Goal: Ask a question

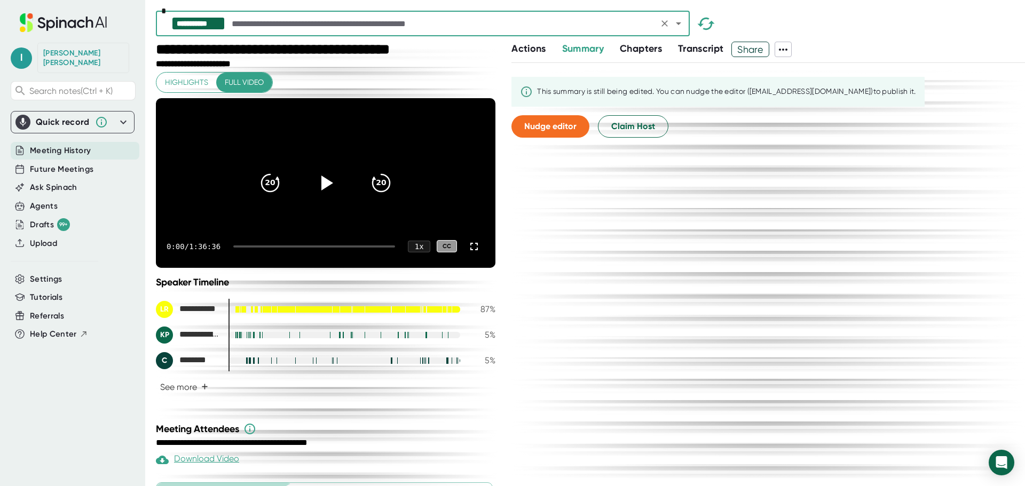
click at [313, 288] on div "Speaker Timeline" at bounding box center [326, 283] width 340 height 12
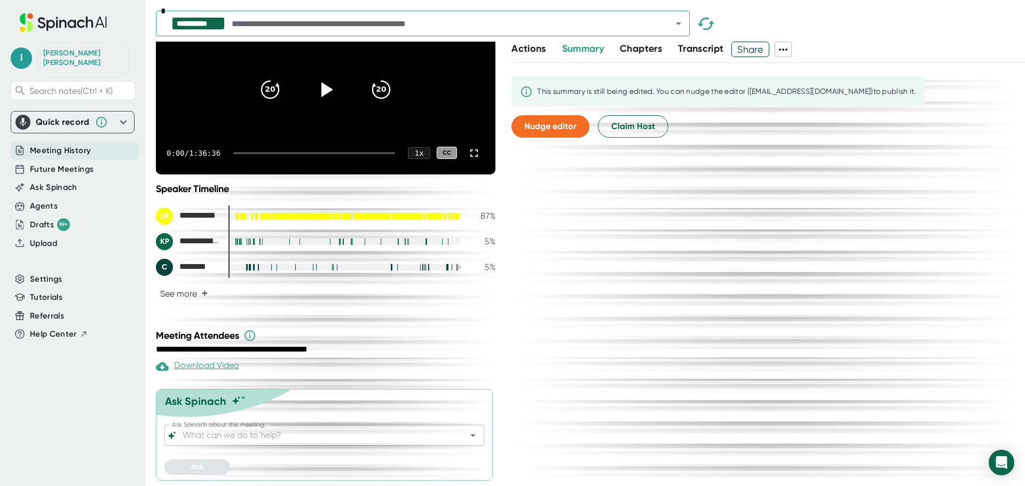
click at [210, 432] on input "Ask Spinach about this meeting:" at bounding box center [314, 435] width 269 height 15
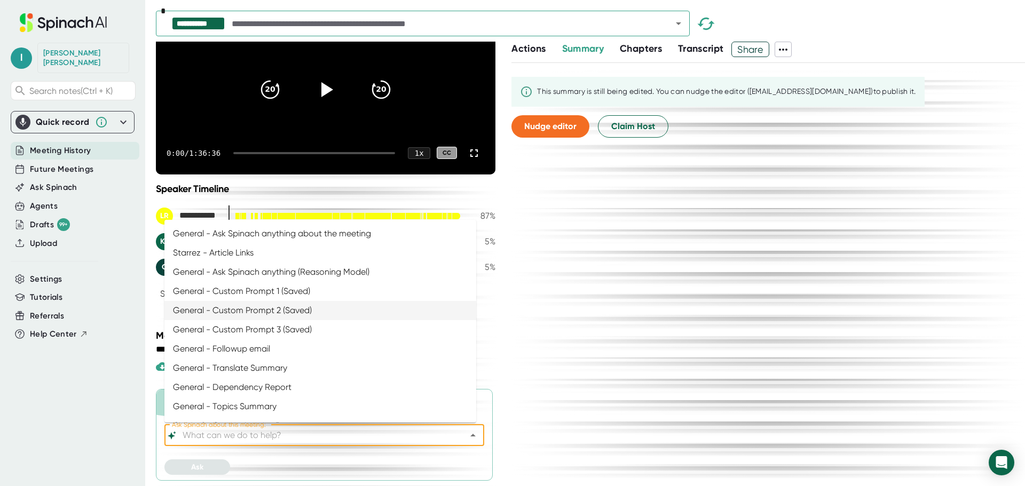
click at [240, 313] on li "General - Custom Prompt 2 (Saved)" at bounding box center [320, 310] width 312 height 19
type input "General - Custom Prompt 2 (Saved)"
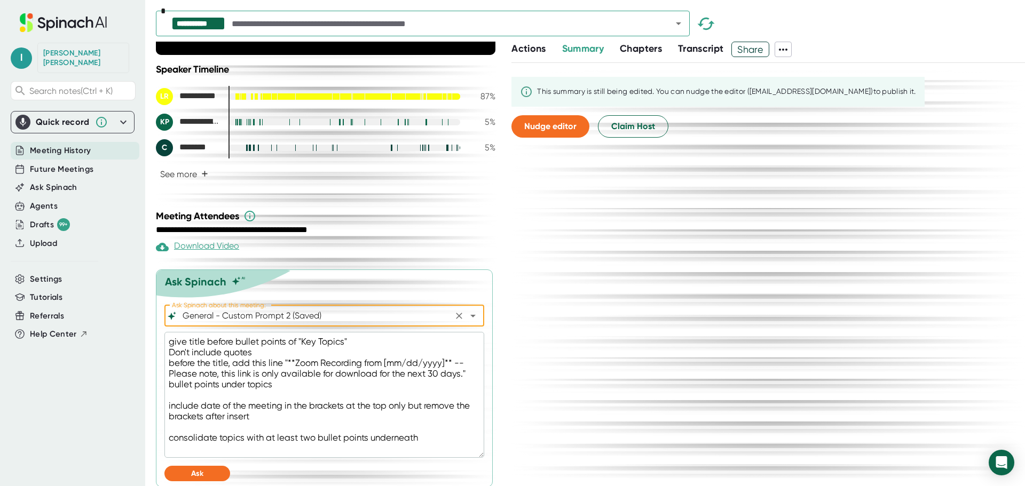
scroll to position [236, 0]
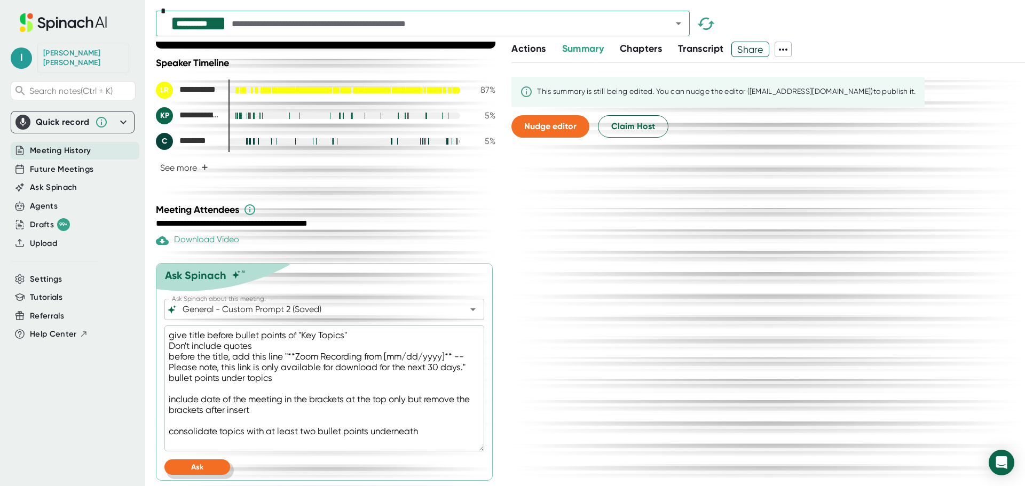
click at [194, 466] on span "Ask" at bounding box center [197, 467] width 12 height 9
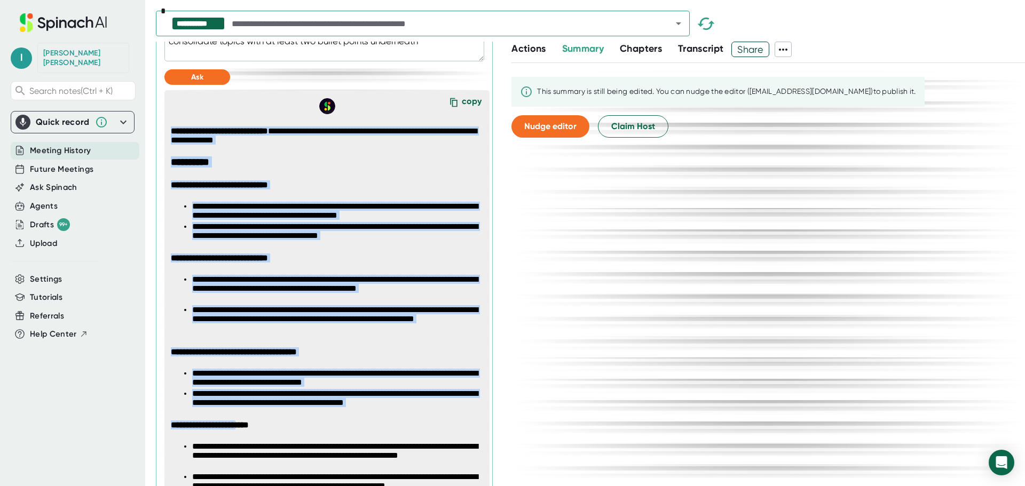
scroll to position [871, 0]
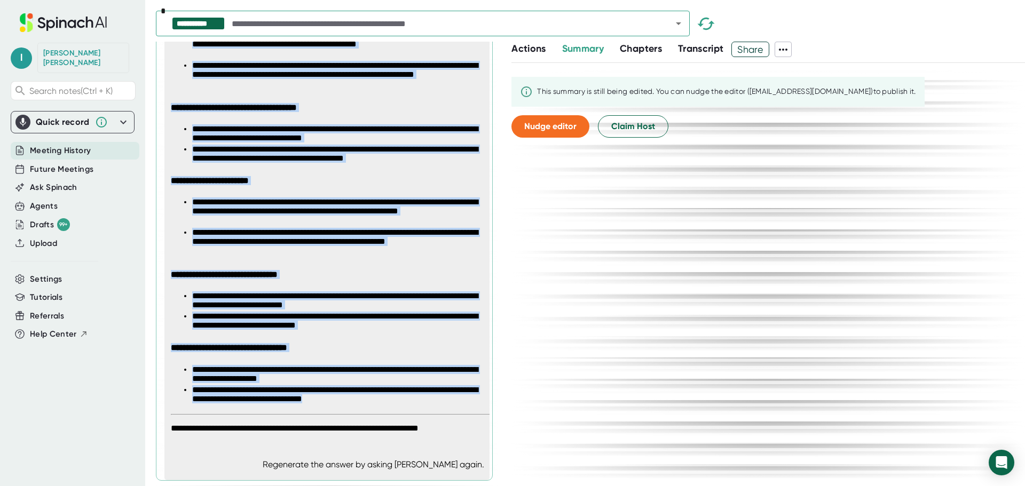
drag, startPoint x: 171, startPoint y: 148, endPoint x: 410, endPoint y: 402, distance: 348.6
click at [410, 402] on span "**********" at bounding box center [331, 158] width 320 height 552
copy span "**********"
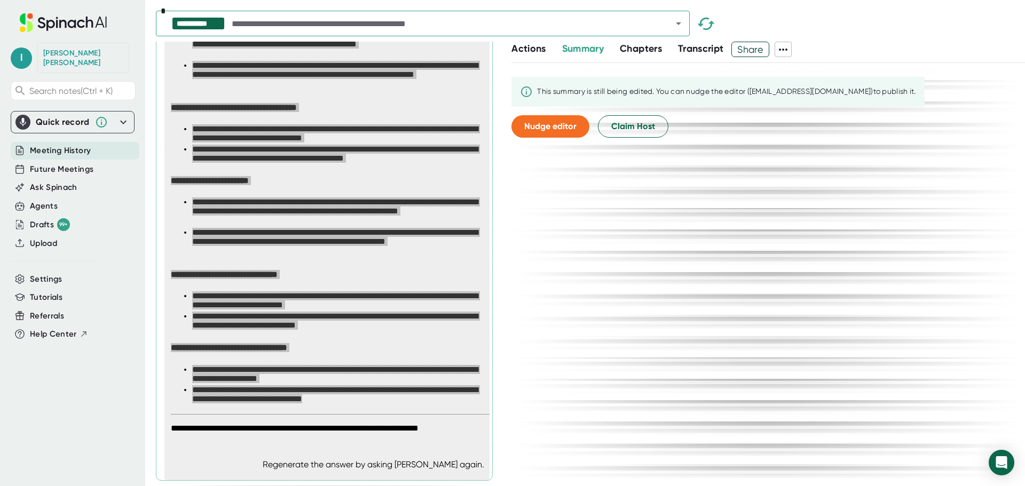
type textarea "x"
